Goal: Use online tool/utility

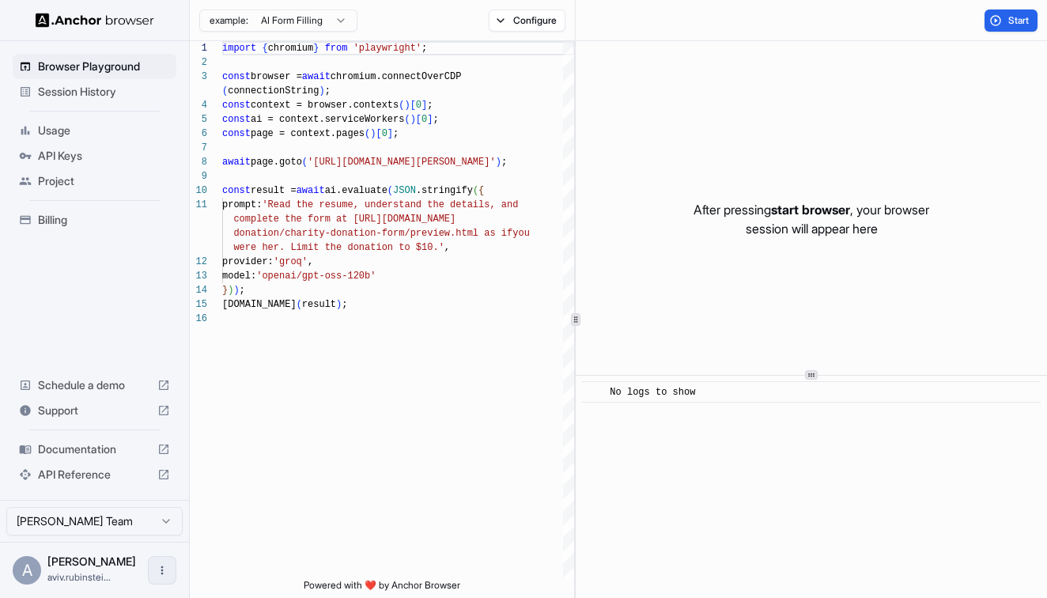
click at [164, 576] on icon "Open menu" at bounding box center [162, 570] width 13 height 13
click at [830, 120] on div at bounding box center [523, 299] width 1047 height 598
click at [120, 246] on div "Browser Playground Session History Usage API Keys Project Billing Schedule a de…" at bounding box center [94, 270] width 189 height 459
click at [80, 155] on span "API Keys" at bounding box center [104, 156] width 132 height 16
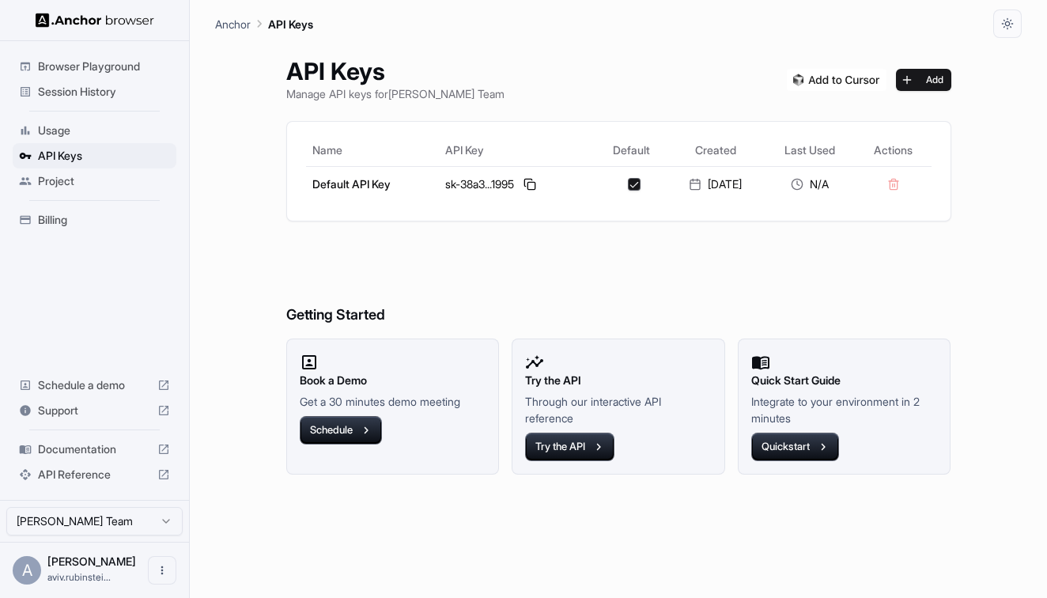
click at [67, 183] on span "Project" at bounding box center [104, 181] width 132 height 16
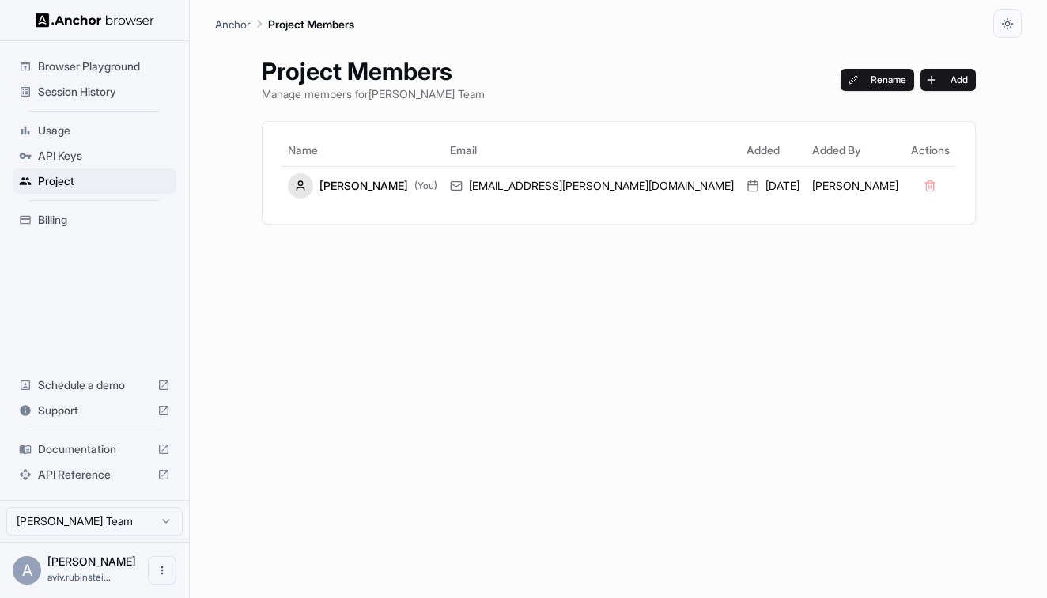
click at [70, 130] on span "Usage" at bounding box center [104, 131] width 132 height 16
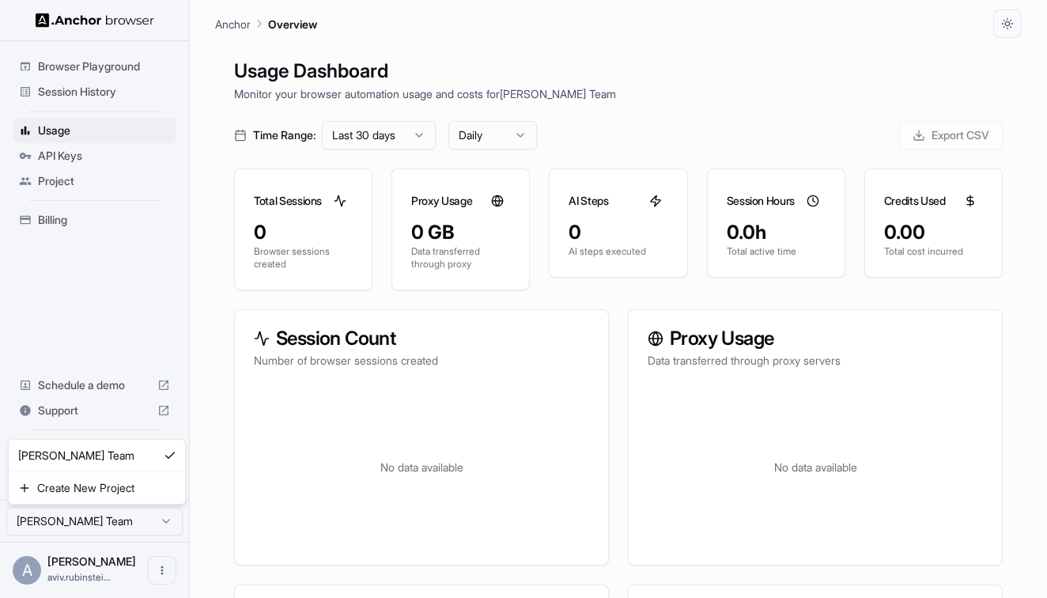
click at [152, 521] on html "Browser Playground Session History Usage API Keys Project Billing Schedule a de…" at bounding box center [523, 299] width 1047 height 598
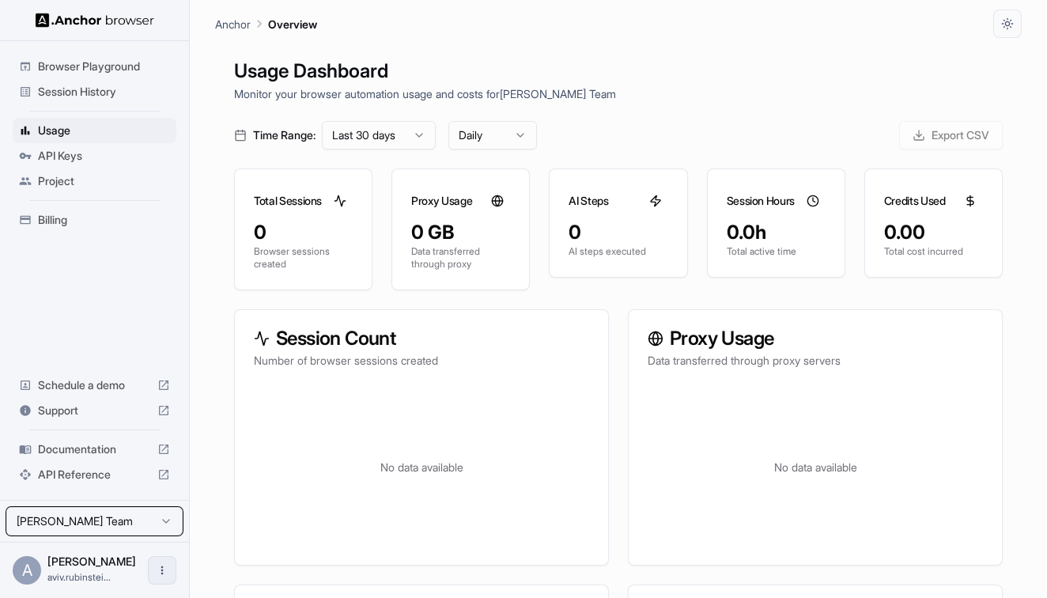
click at [162, 567] on html "Browser Playground Session History Usage API Keys Project Billing Schedule a de…" at bounding box center [523, 299] width 1047 height 598
click at [160, 570] on icon "Open menu" at bounding box center [162, 570] width 13 height 13
drag, startPoint x: 83, startPoint y: 154, endPoint x: 74, endPoint y: 163, distance: 12.3
click at [83, 154] on div at bounding box center [523, 299] width 1047 height 598
click at [73, 158] on span "API Keys" at bounding box center [104, 156] width 132 height 16
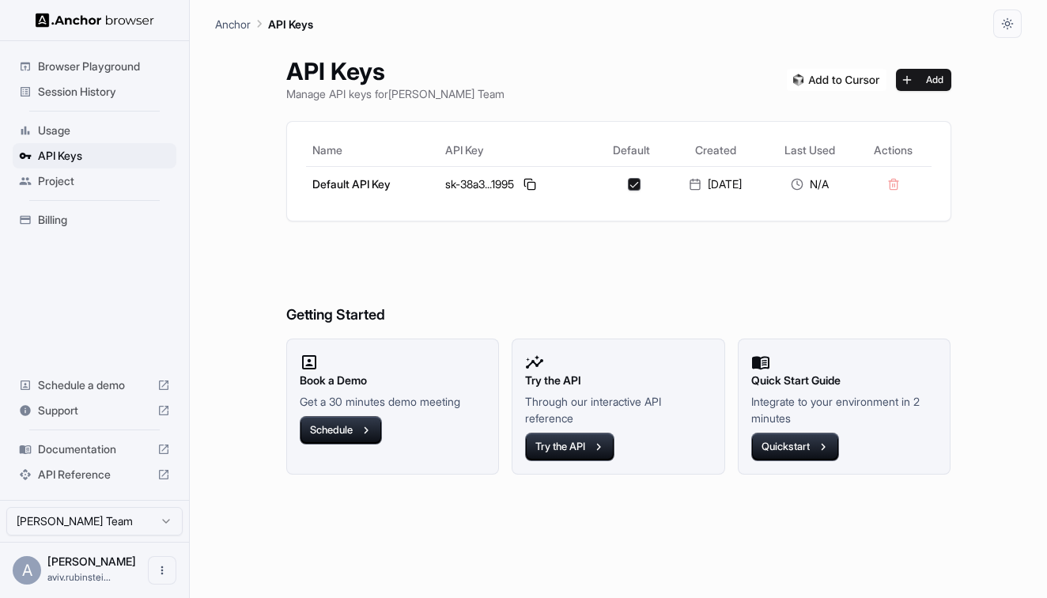
click at [66, 219] on span "Billing" at bounding box center [104, 220] width 132 height 16
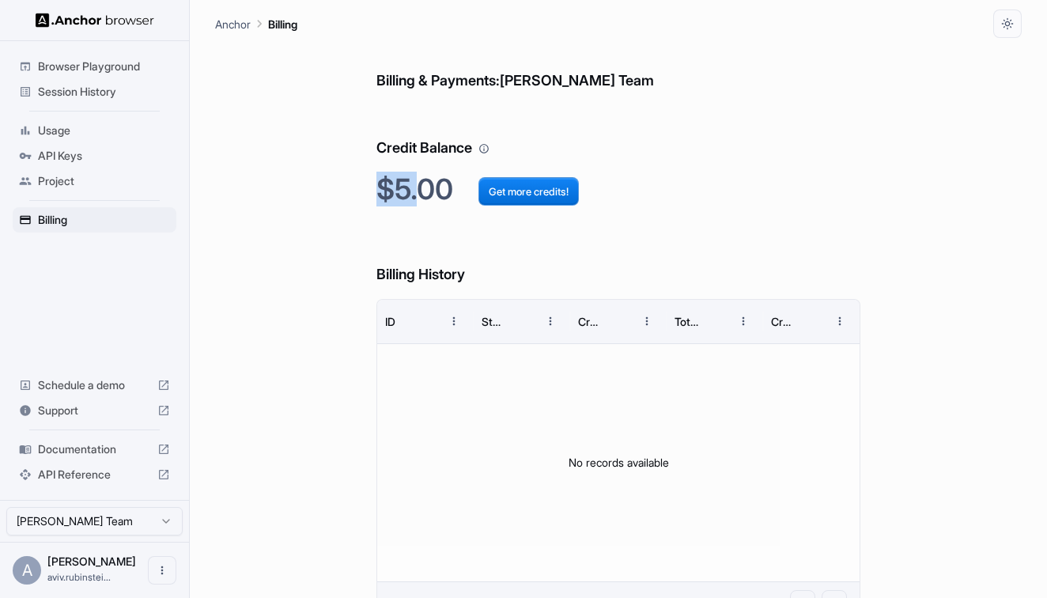
drag, startPoint x: 378, startPoint y: 188, endPoint x: 425, endPoint y: 187, distance: 47.4
click at [425, 187] on h2 "$5.00 Get more credits!" at bounding box center [618, 189] width 484 height 34
click at [450, 186] on h2 "$5.00 Get more credits!" at bounding box center [618, 189] width 484 height 34
click at [521, 187] on button "Get more credits!" at bounding box center [528, 191] width 100 height 28
click at [92, 89] on span "Session History" at bounding box center [104, 92] width 132 height 16
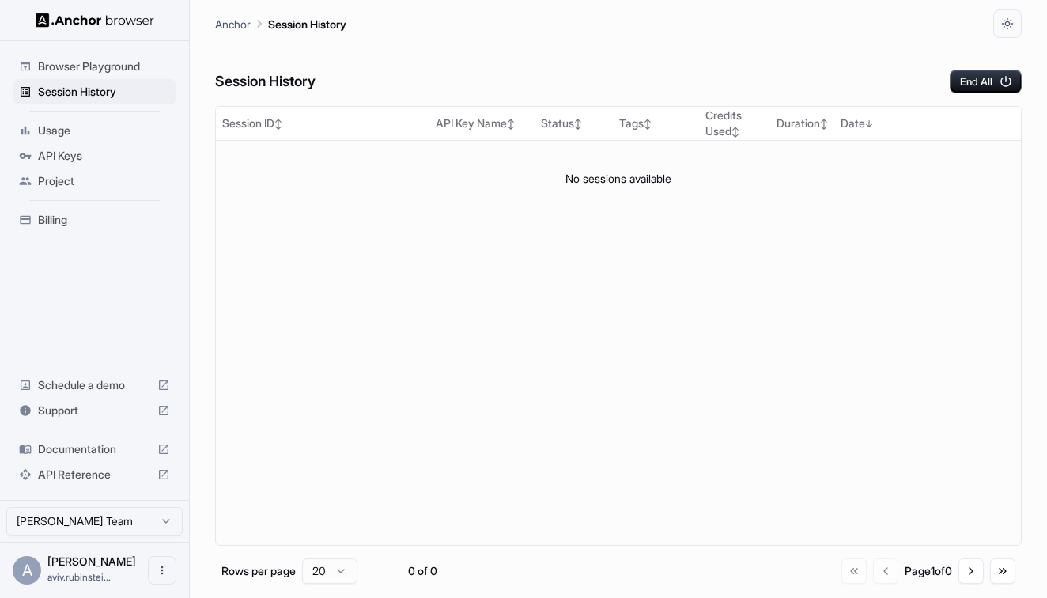
click at [91, 72] on span "Browser Playground" at bounding box center [104, 67] width 132 height 16
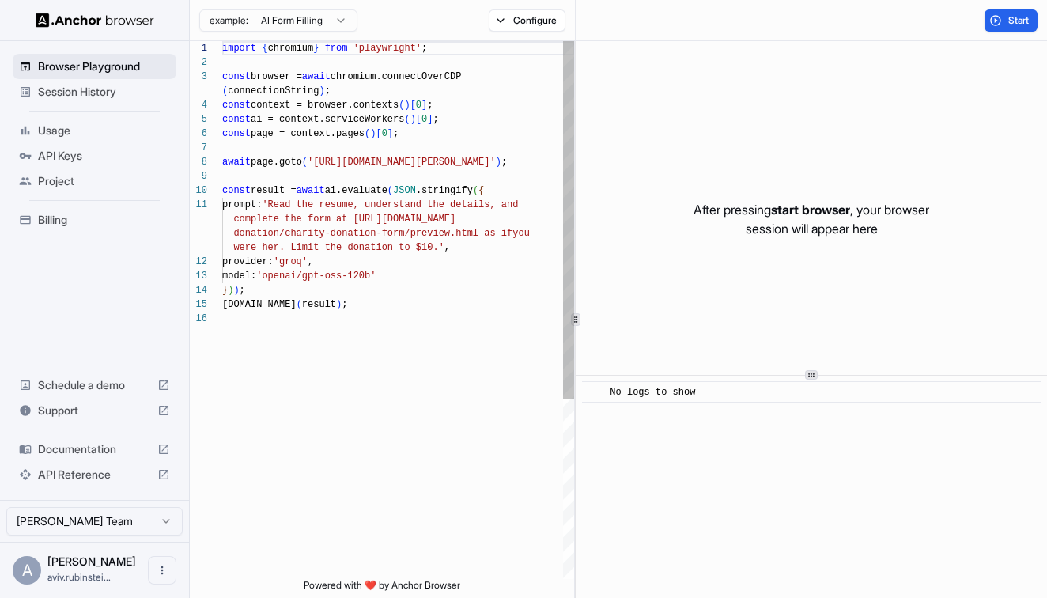
scroll to position [128, 0]
drag, startPoint x: 70, startPoint y: 90, endPoint x: 63, endPoint y: 114, distance: 24.8
click at [70, 90] on span "Session History" at bounding box center [104, 92] width 132 height 16
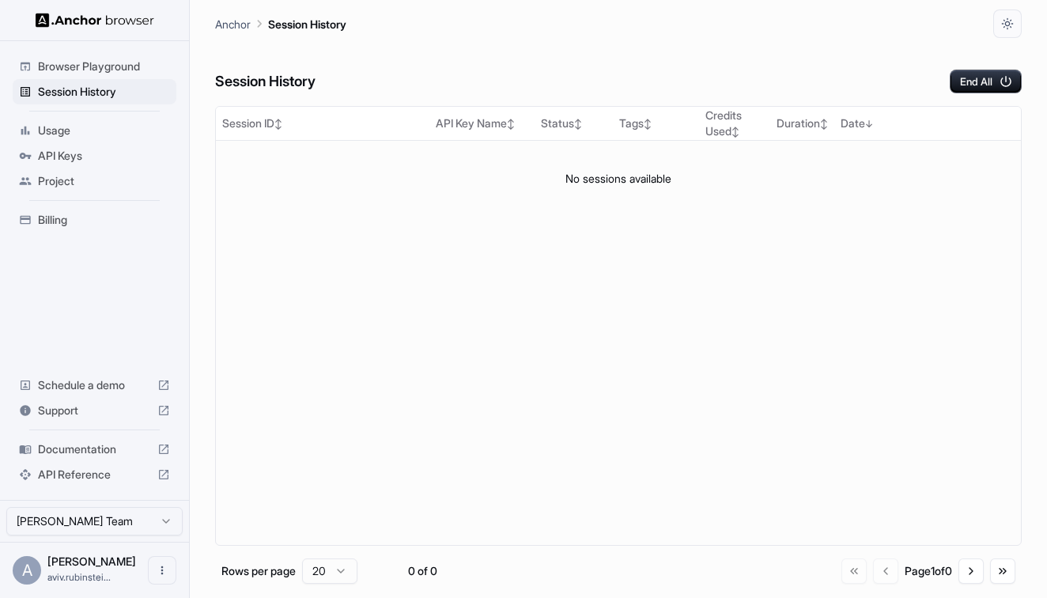
click at [58, 212] on span "Billing" at bounding box center [104, 220] width 132 height 16
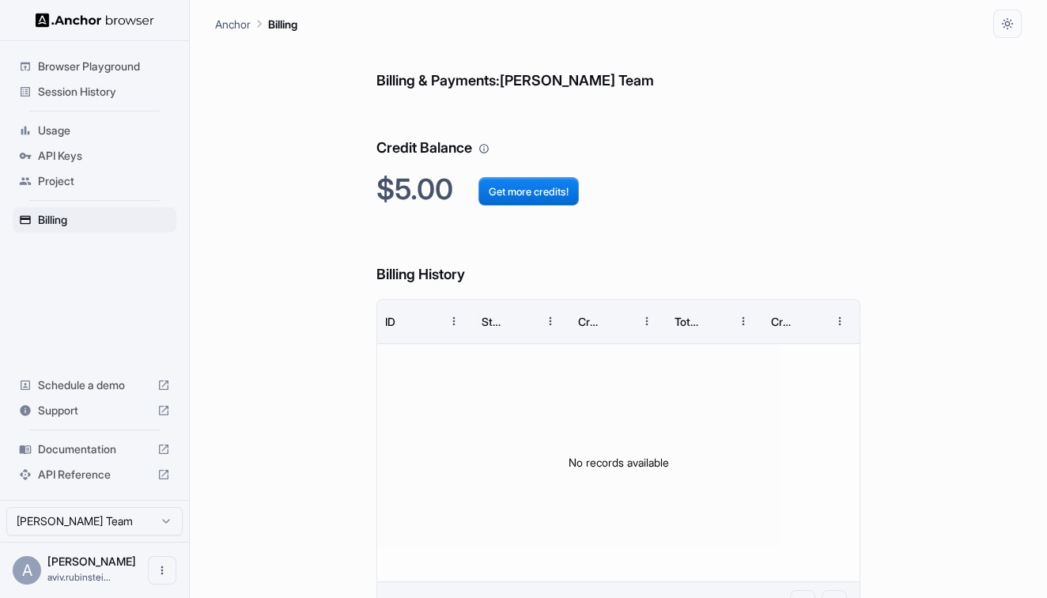
click at [86, 61] on span "Browser Playground" at bounding box center [104, 67] width 132 height 16
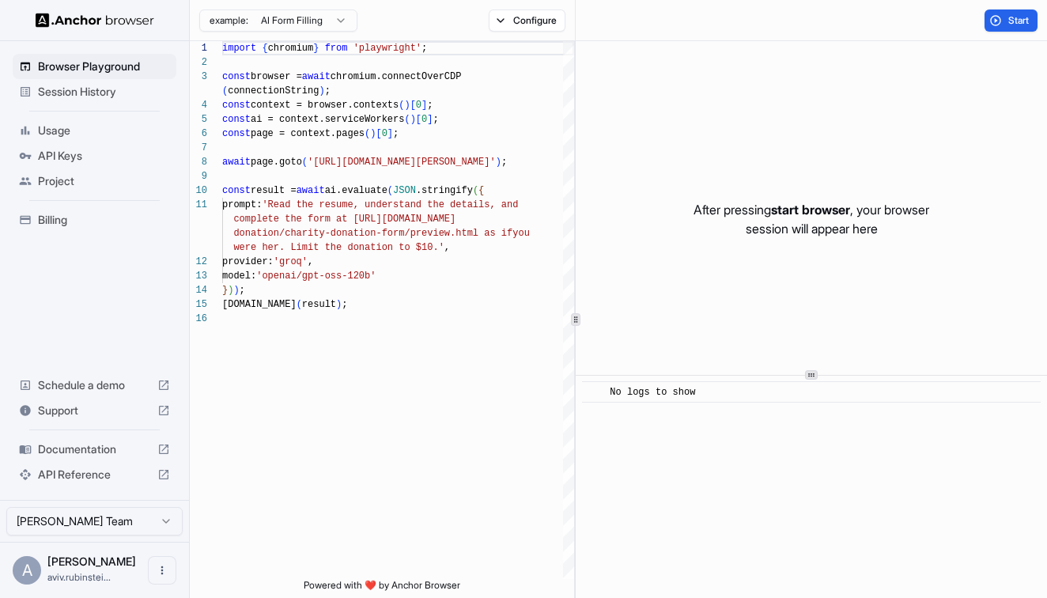
click at [134, 98] on span "Session History" at bounding box center [104, 92] width 132 height 16
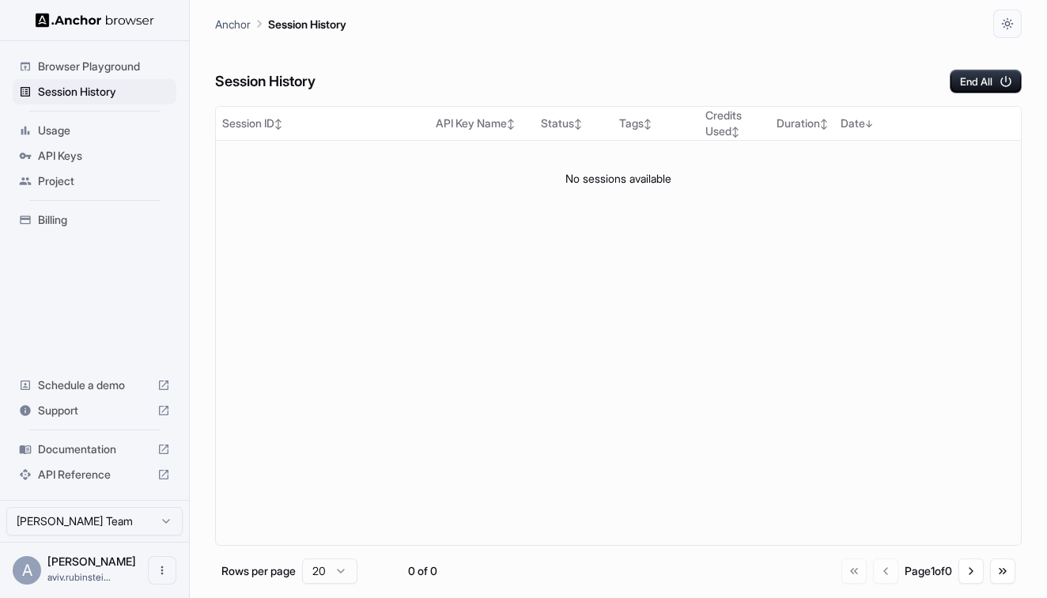
click at [133, 74] on div "Browser Playground" at bounding box center [95, 66] width 164 height 25
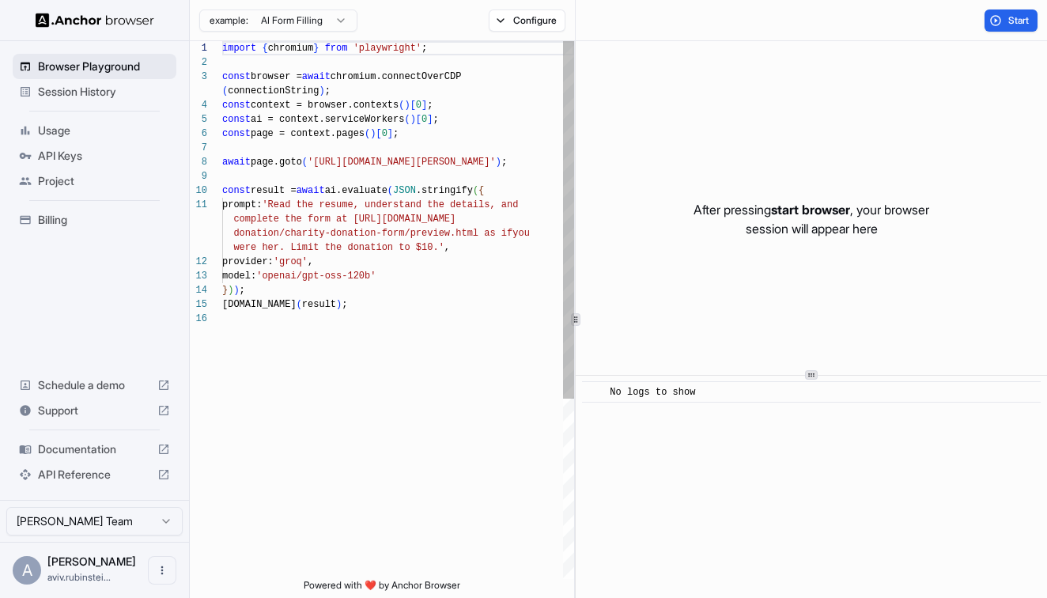
scroll to position [128, 0]
click at [1003, 19] on button "Start" at bounding box center [1010, 20] width 53 height 22
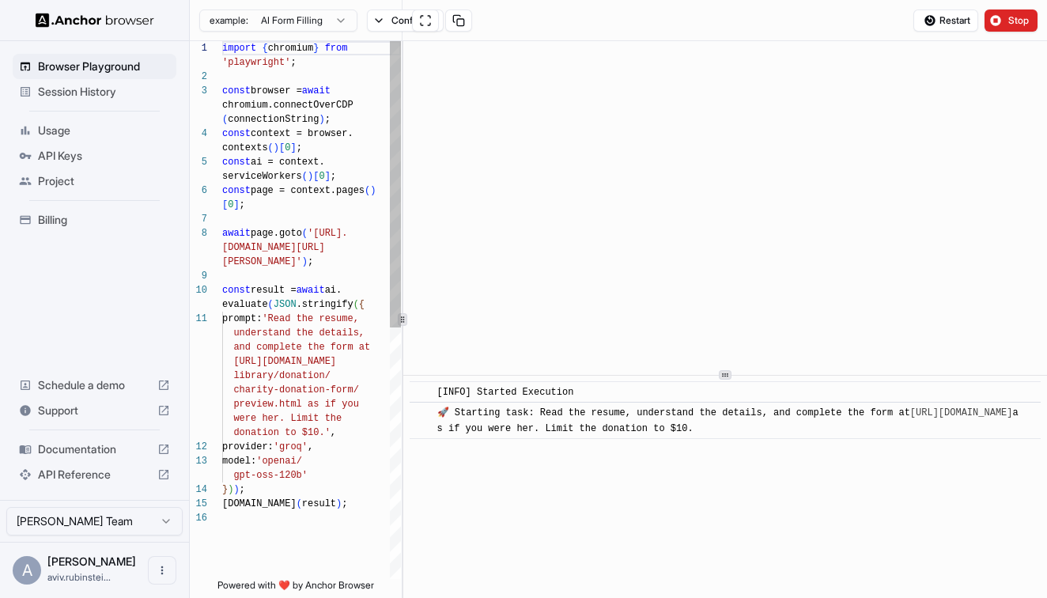
click at [401, 149] on div "1 2 3 4 5 6 7 8 9 10 11 12 13 14 15 16 import { chromium } from 'playwright' ; …" at bounding box center [618, 319] width 857 height 557
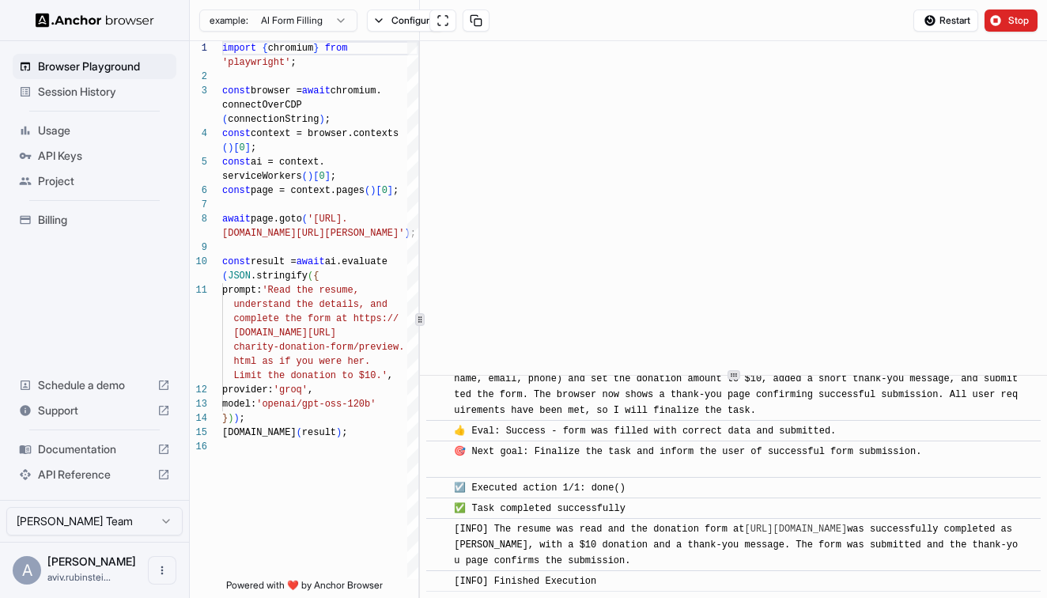
scroll to position [820, 0]
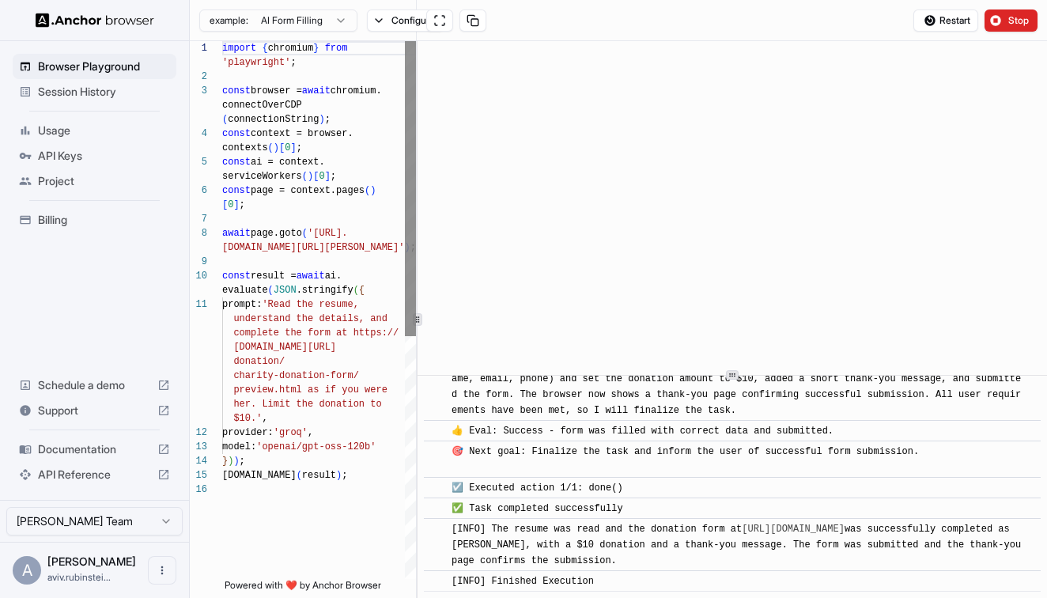
click at [413, 290] on div "1 2 3 4 5 6 7 8 9 10 11 12 13 14 15 16 import { chromium } from 'playwright' ; …" at bounding box center [618, 319] width 857 height 557
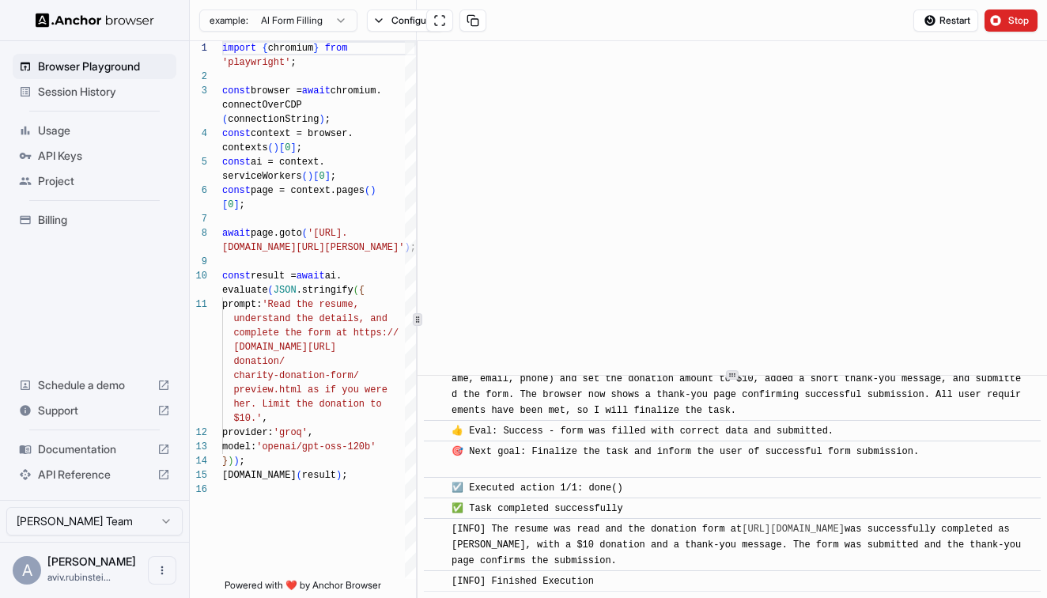
scroll to position [0, 0]
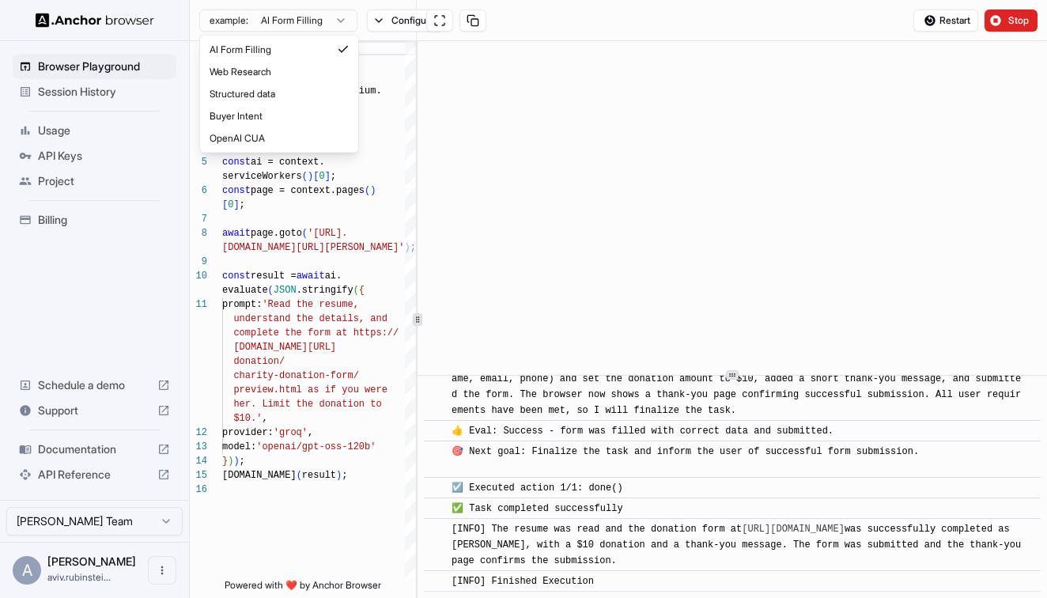
click at [343, 26] on html "Browser Playground Session History Usage API Keys Project Billing Schedule a de…" at bounding box center [523, 299] width 1047 height 598
type textarea "**********"
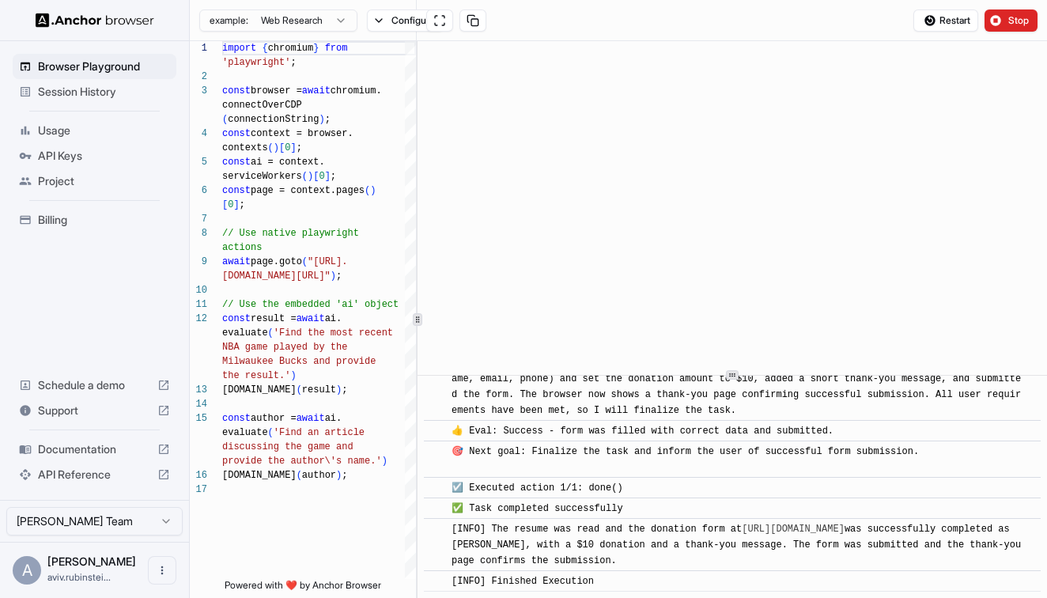
scroll to position [71, 0]
click at [259, 18] on html "Browser Playground Session History Usage API Keys Project Billing Schedule a de…" at bounding box center [523, 299] width 1047 height 598
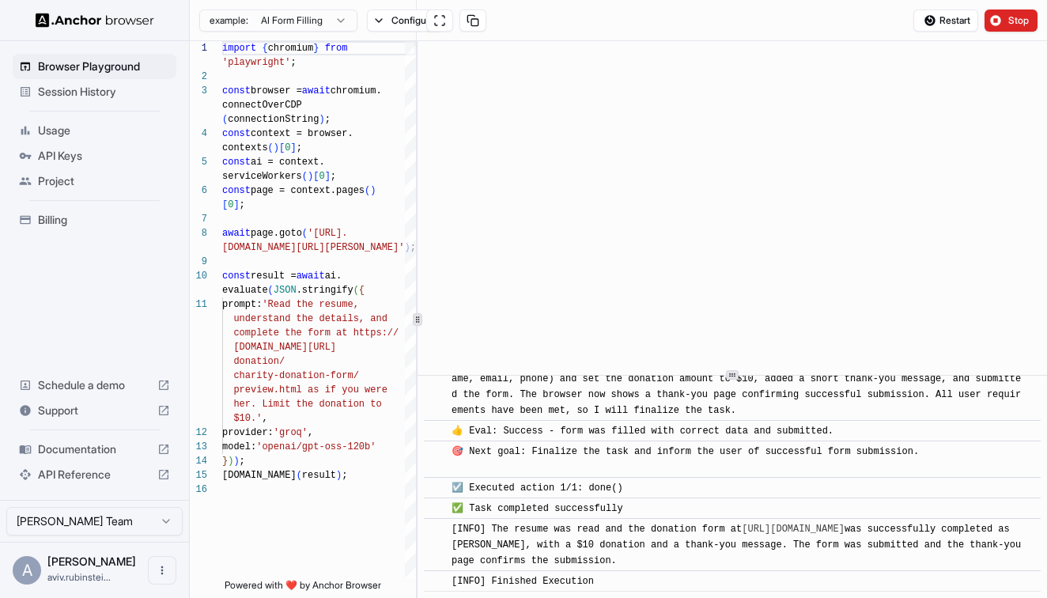
click at [289, 22] on html "Browser Playground Session History Usage API Keys Project Billing Schedule a de…" at bounding box center [523, 299] width 1047 height 598
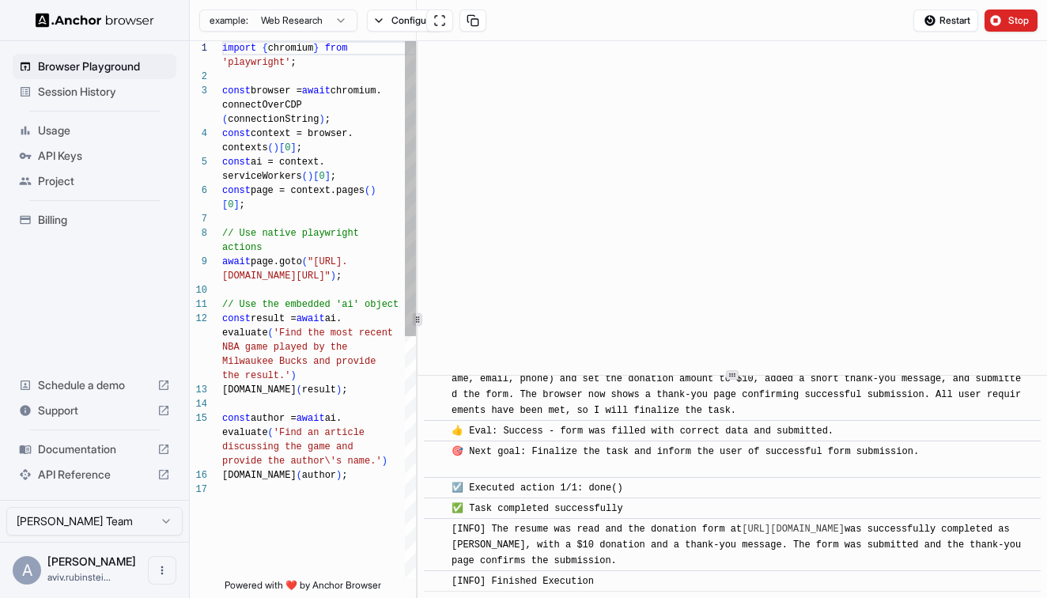
click at [352, 115] on div "( connectionString ) ;" at bounding box center [319, 119] width 194 height 14
click at [394, 25] on button "Configure" at bounding box center [405, 20] width 77 height 22
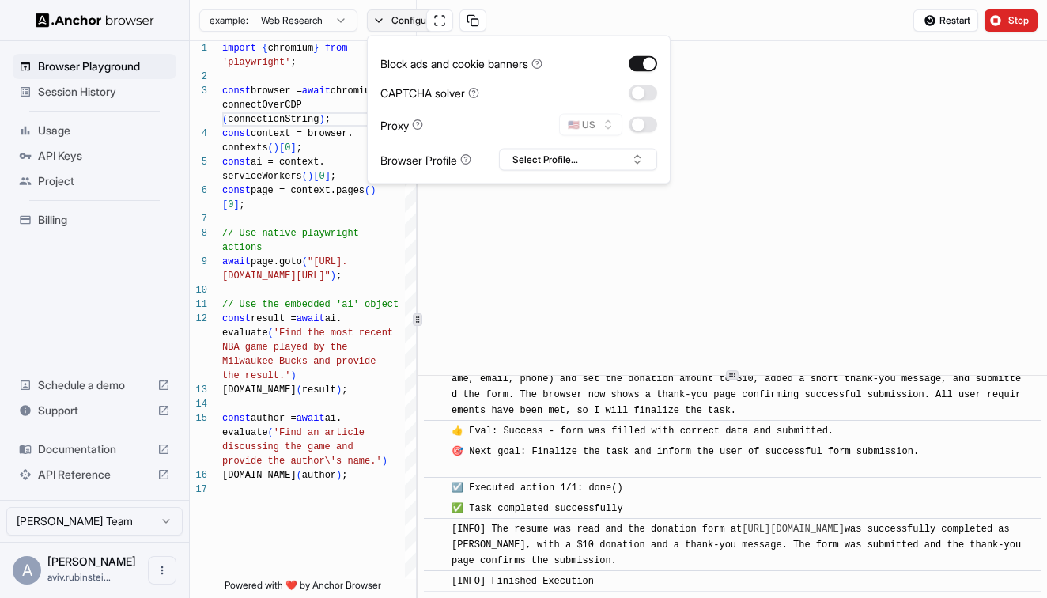
click at [413, 21] on button "Configure" at bounding box center [405, 20] width 77 height 22
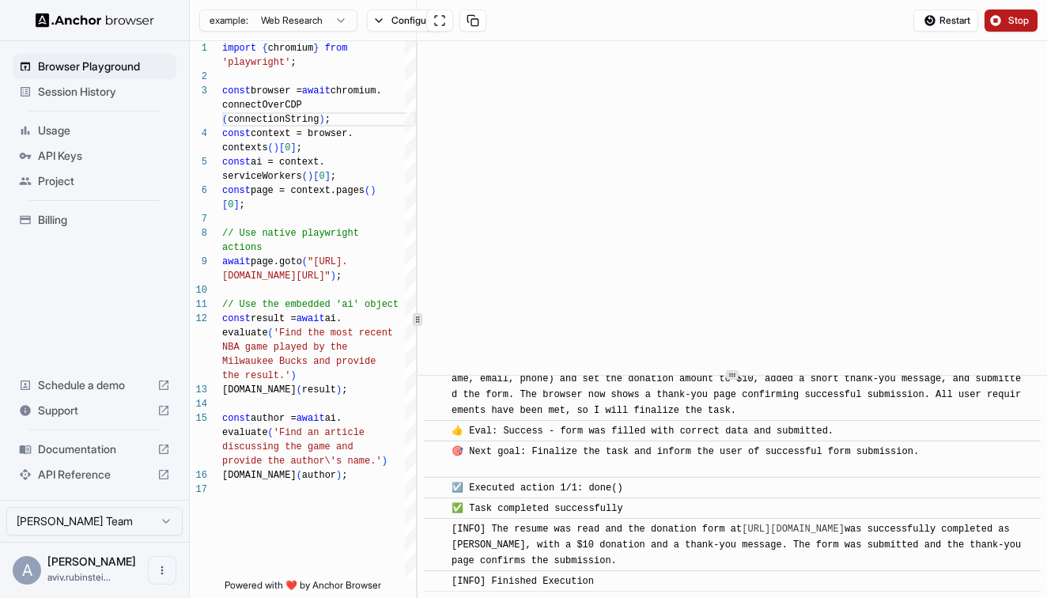
click at [1021, 21] on span "Stop" at bounding box center [1019, 20] width 22 height 13
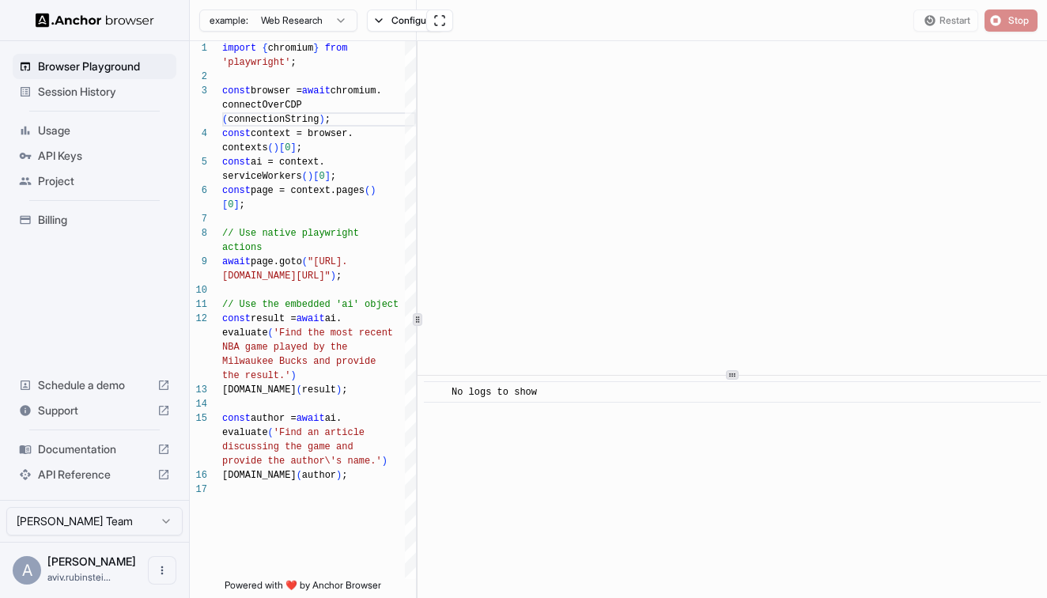
scroll to position [0, 0]
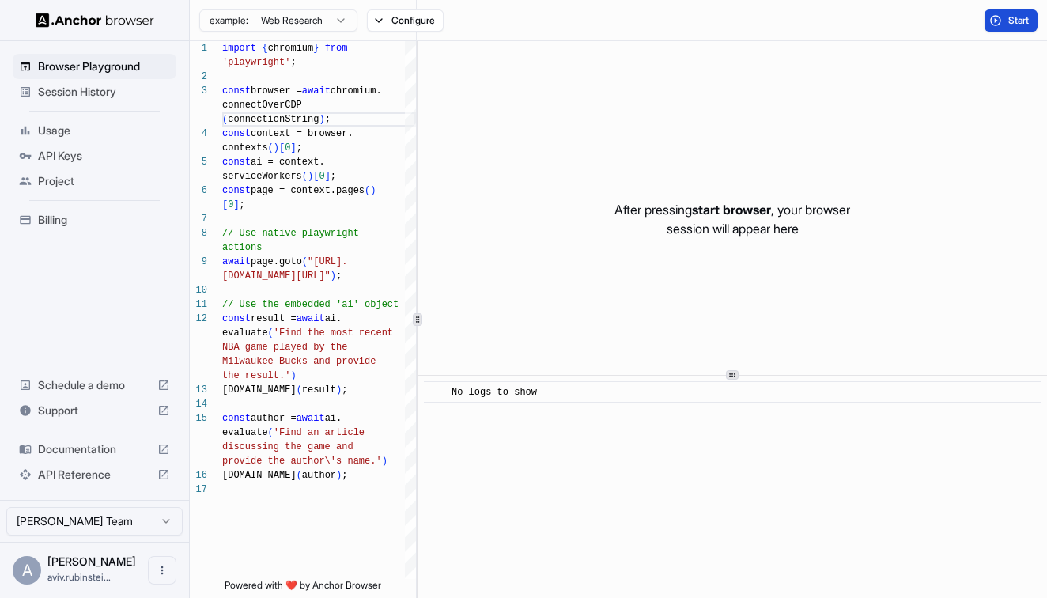
click at [1010, 18] on span "Start" at bounding box center [1019, 20] width 22 height 13
click at [999, 21] on button "Start" at bounding box center [1010, 20] width 53 height 22
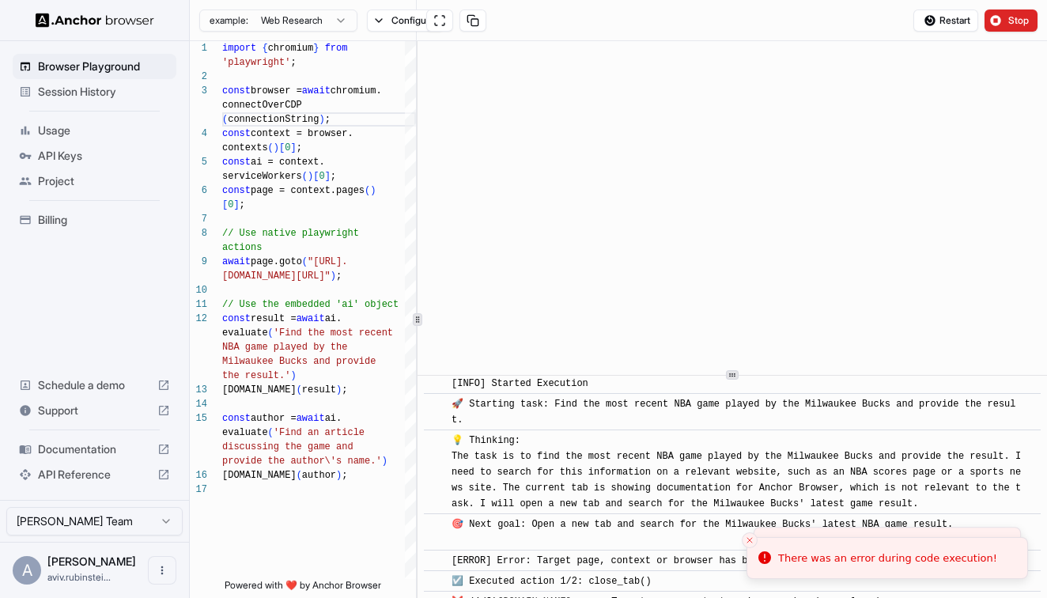
scroll to position [281, 0]
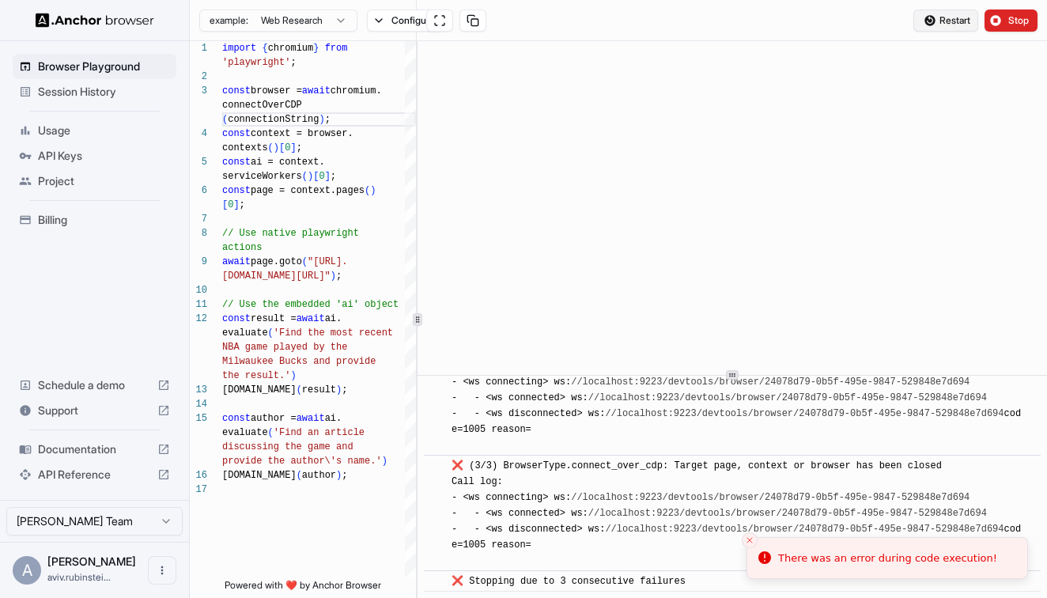
click at [955, 21] on span "Restart" at bounding box center [954, 20] width 31 height 13
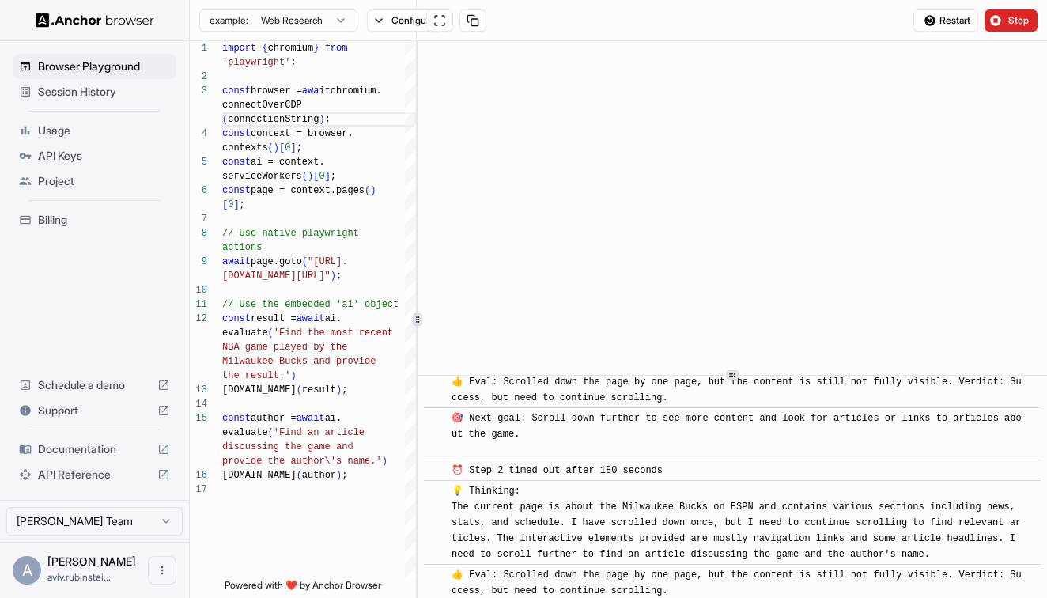
scroll to position [6232, 0]
